Goal: Transaction & Acquisition: Purchase product/service

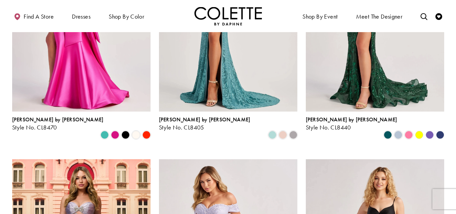
scroll to position [270, 0]
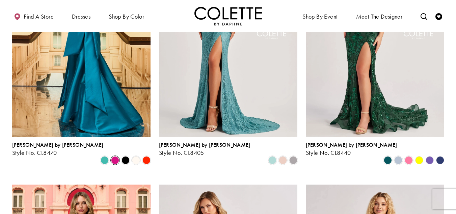
click at [114, 156] on span "Product List" at bounding box center [115, 160] width 8 height 8
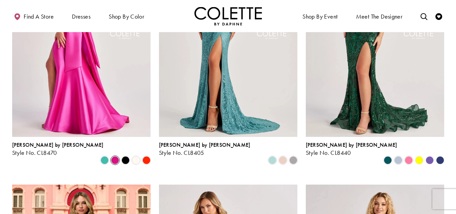
click at [95, 101] on img "Visit Colette by Daphne Style No. CL8470 Page" at bounding box center [81, 35] width 138 height 201
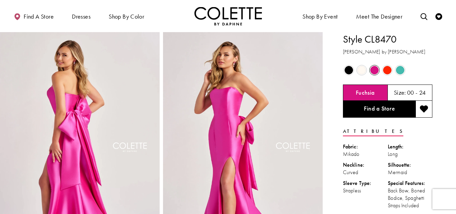
click at [390, 72] on span "Product color controls state depends on size chosen" at bounding box center [387, 70] width 8 height 8
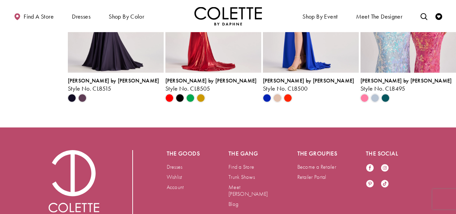
scroll to position [1789, 0]
